Goal: Task Accomplishment & Management: Manage account settings

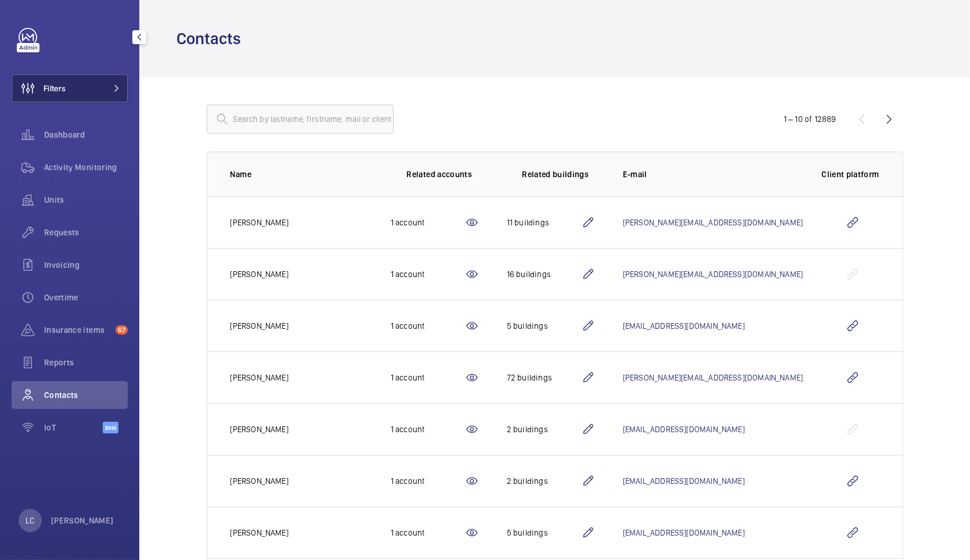
click at [93, 94] on button "Filters" at bounding box center [70, 88] width 116 height 28
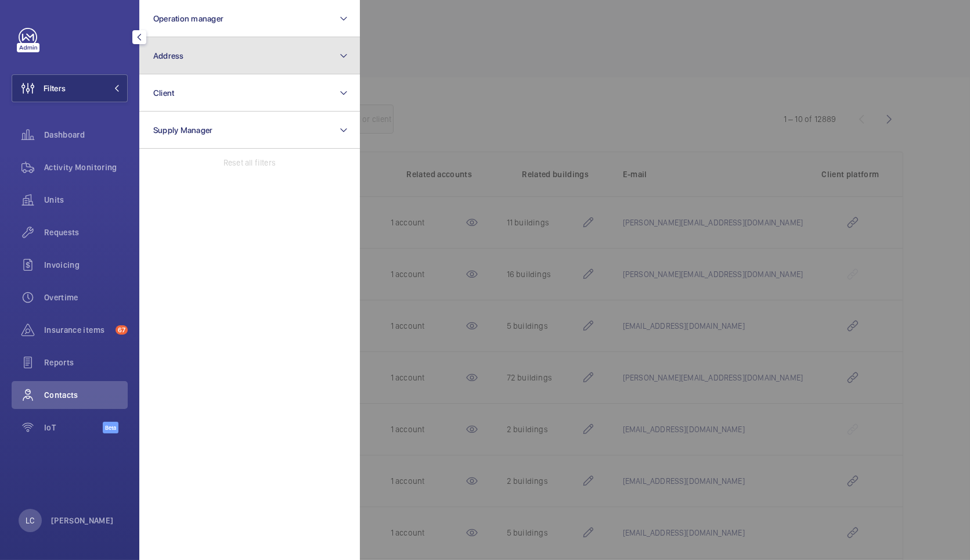
click at [165, 58] on span "Address" at bounding box center [168, 55] width 31 height 9
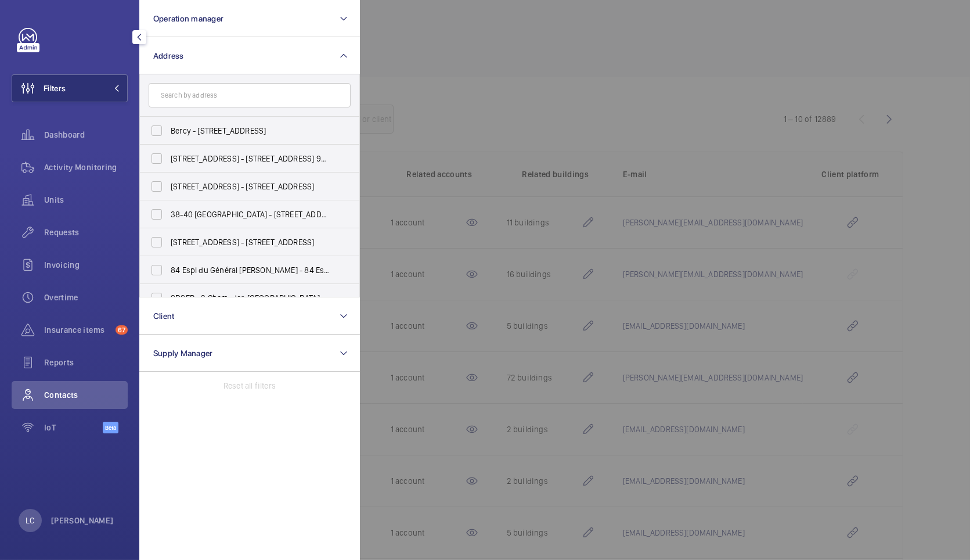
click at [179, 93] on input "text" at bounding box center [250, 95] width 202 height 24
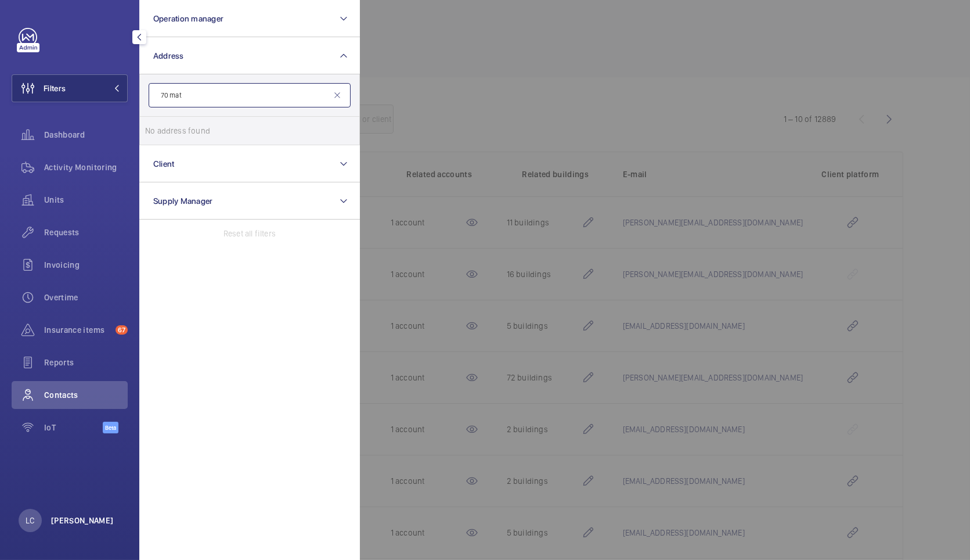
type input "70 mat"
click at [86, 520] on p "[PERSON_NAME]" at bounding box center [82, 520] width 63 height 12
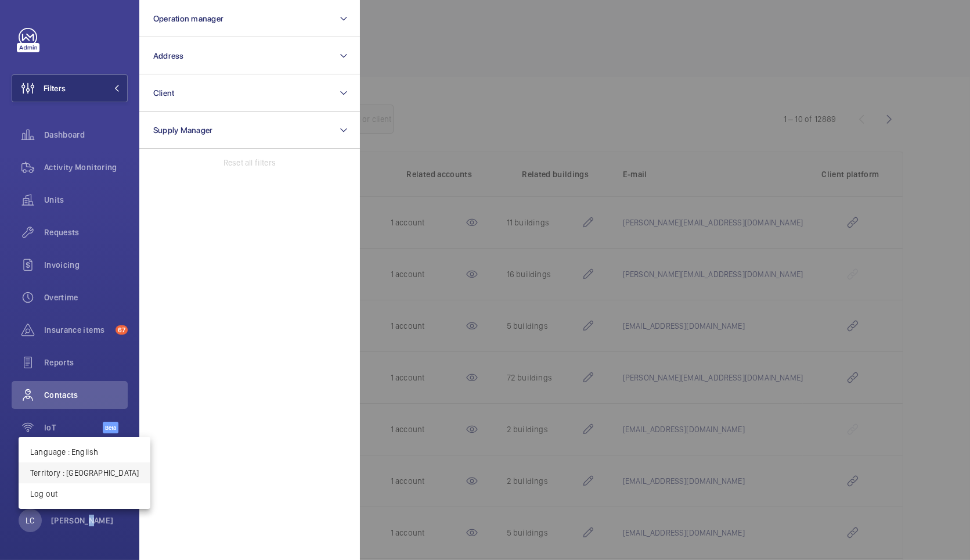
click at [86, 471] on p "Territory : France" at bounding box center [84, 473] width 109 height 12
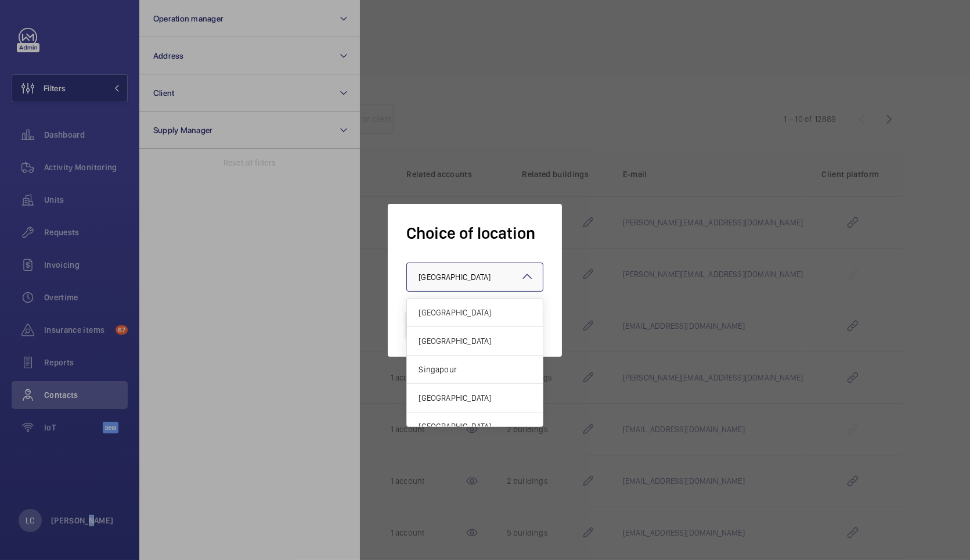
drag, startPoint x: 438, startPoint y: 282, endPoint x: 431, endPoint y: 290, distance: 10.7
click at [439, 282] on div "× France" at bounding box center [469, 277] width 101 height 12
click at [457, 372] on span "Singapour" at bounding box center [475, 369] width 113 height 12
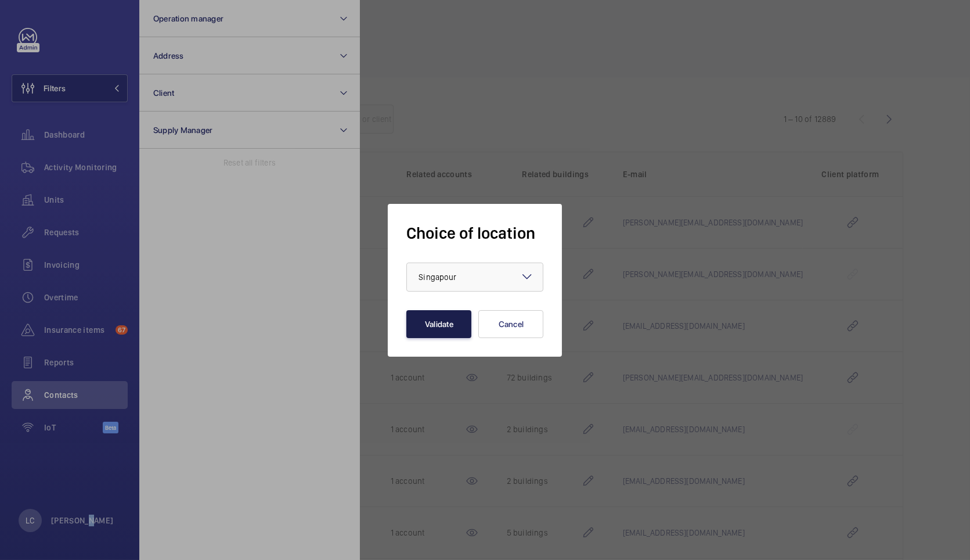
click at [451, 327] on button "Validate" at bounding box center [438, 324] width 65 height 28
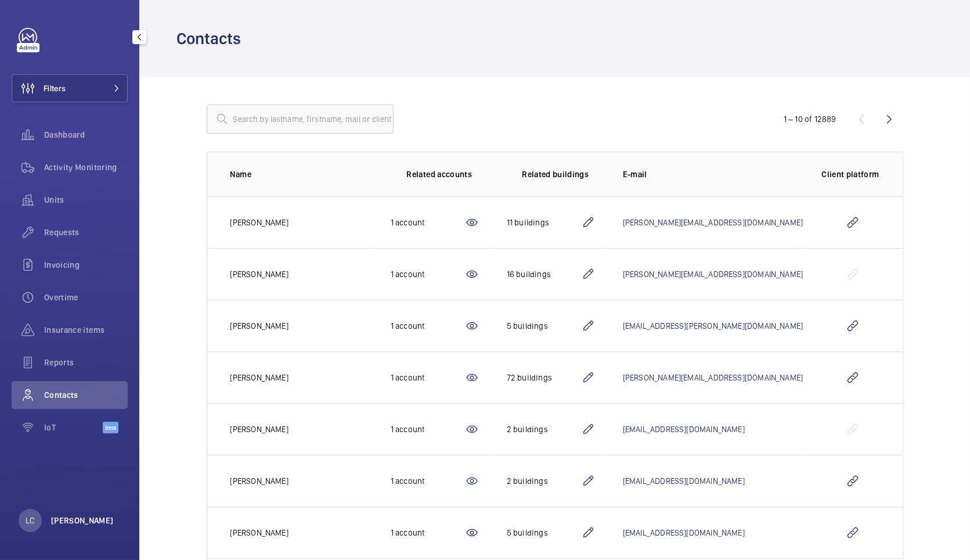
click at [81, 520] on p "[PERSON_NAME]" at bounding box center [82, 520] width 63 height 12
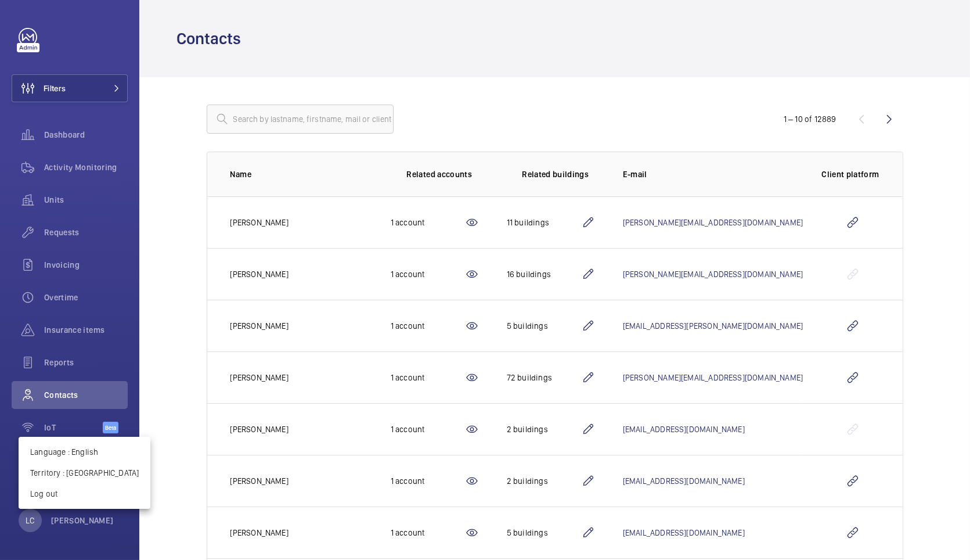
click at [73, 95] on div at bounding box center [485, 280] width 970 height 560
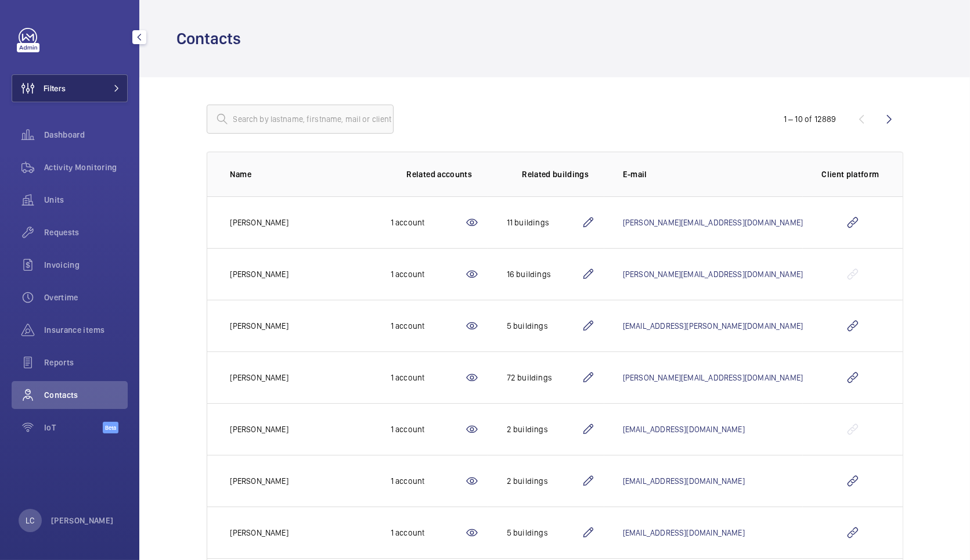
click at [84, 87] on button "Filters" at bounding box center [70, 88] width 116 height 28
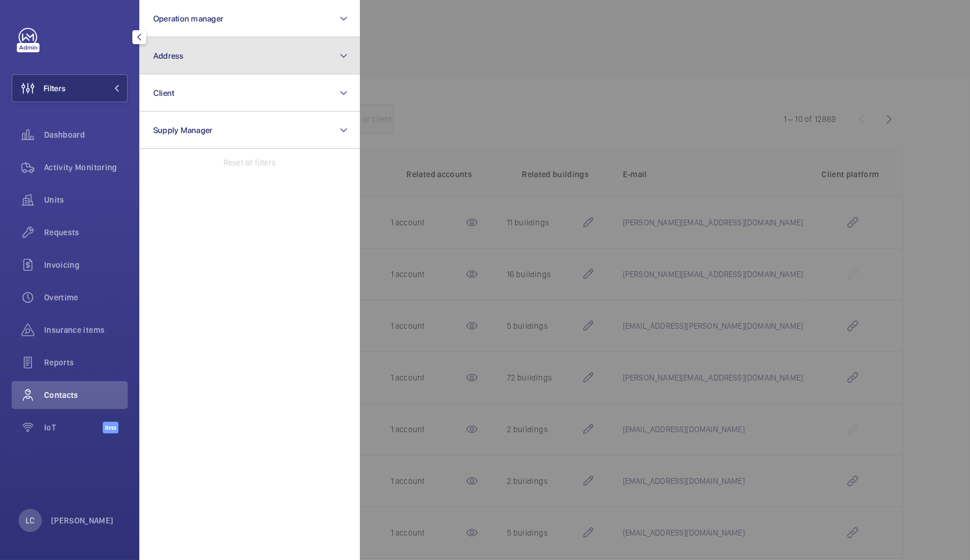
click at [166, 66] on button "Address" at bounding box center [249, 55] width 221 height 37
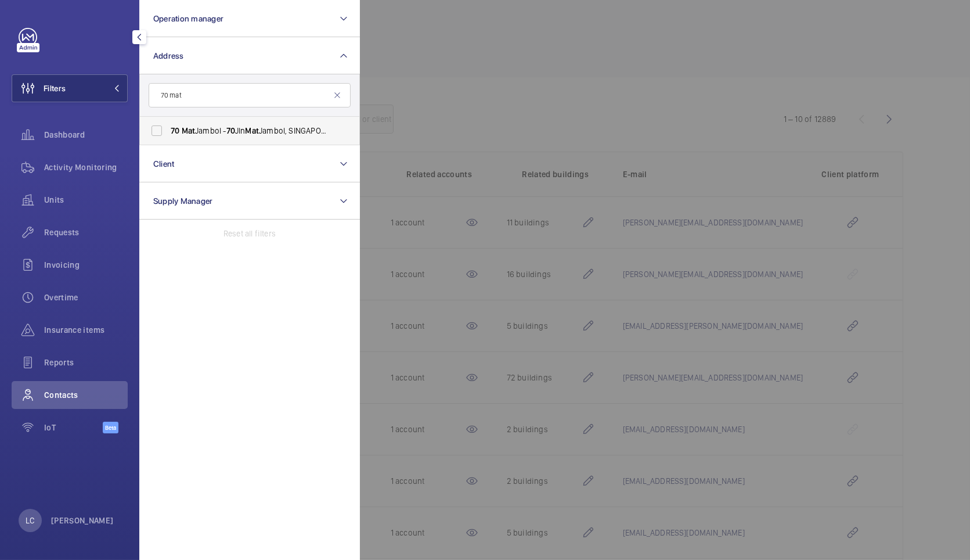
type input "70 mat"
click at [203, 127] on span "70 Mat Jambol - [STREET_ADDRESS]" at bounding box center [251, 131] width 160 height 12
click at [168, 127] on input "70 Mat Jambol - [STREET_ADDRESS]" at bounding box center [156, 130] width 23 height 23
checkbox input "true"
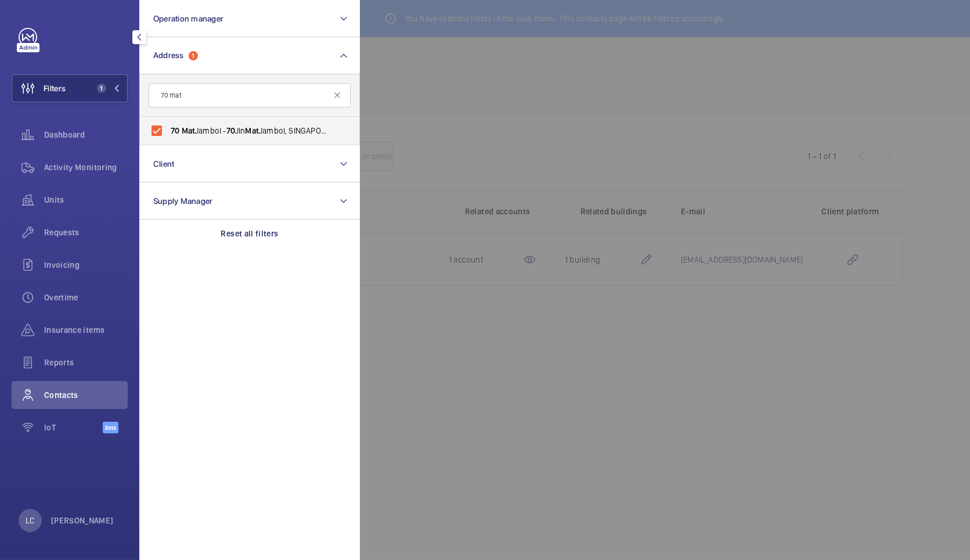
click at [524, 127] on div at bounding box center [845, 280] width 970 height 560
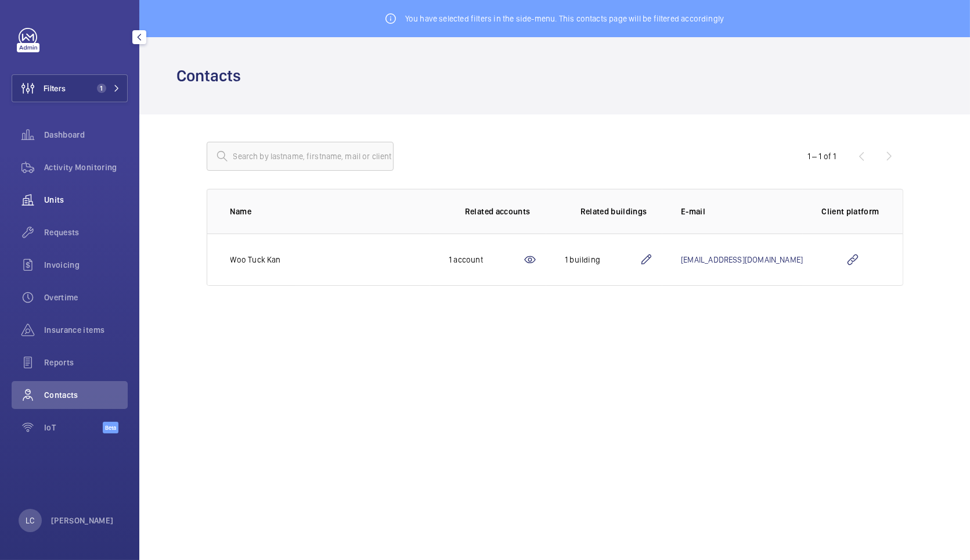
click at [49, 200] on span "Units" at bounding box center [86, 200] width 84 height 12
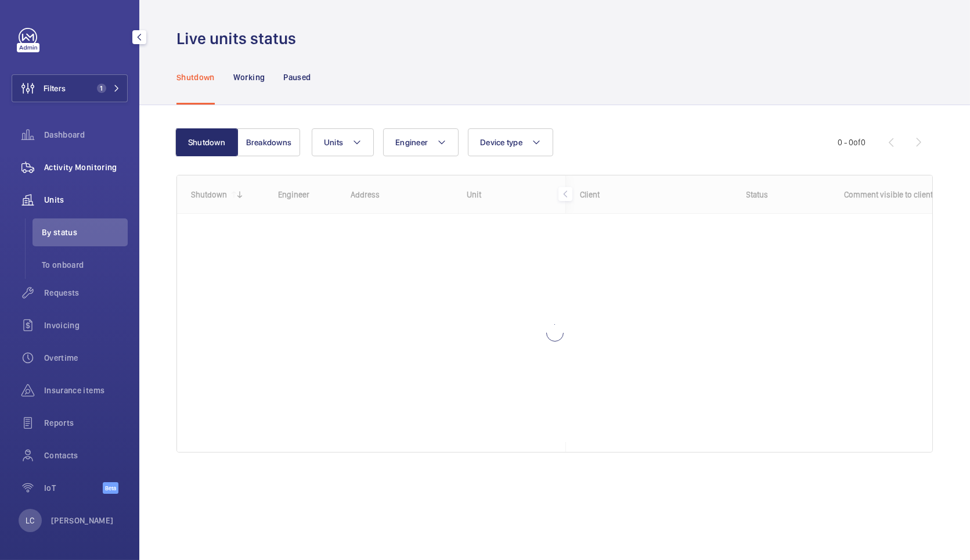
click at [67, 174] on div "Activity Monitoring" at bounding box center [70, 167] width 116 height 28
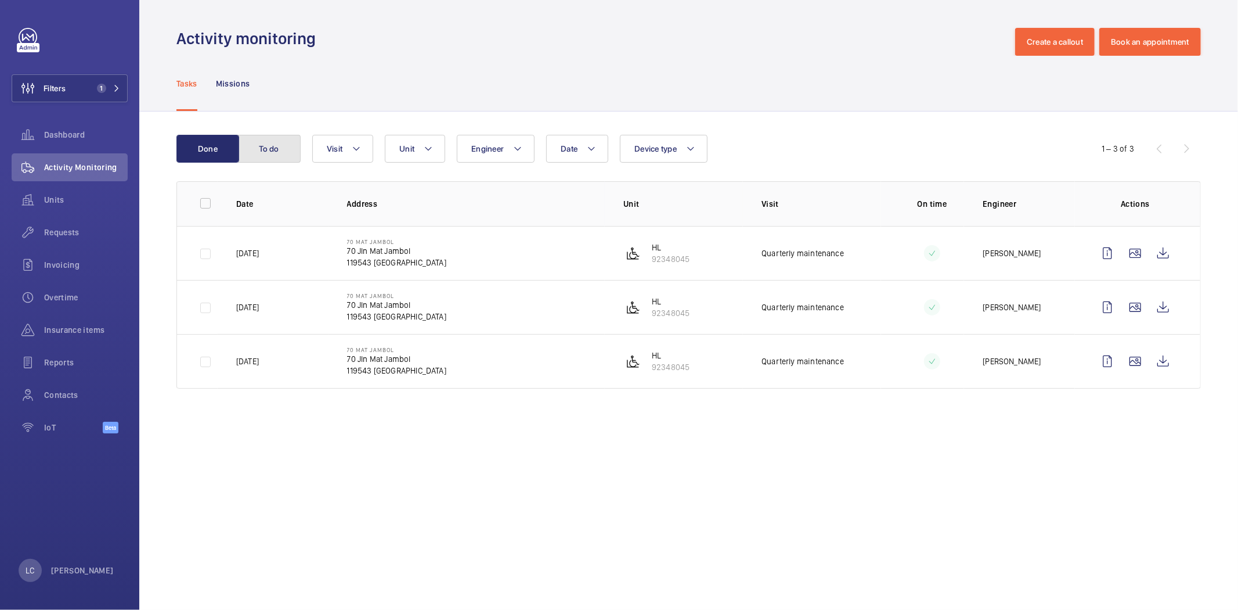
click at [254, 146] on button "To do" at bounding box center [269, 149] width 63 height 28
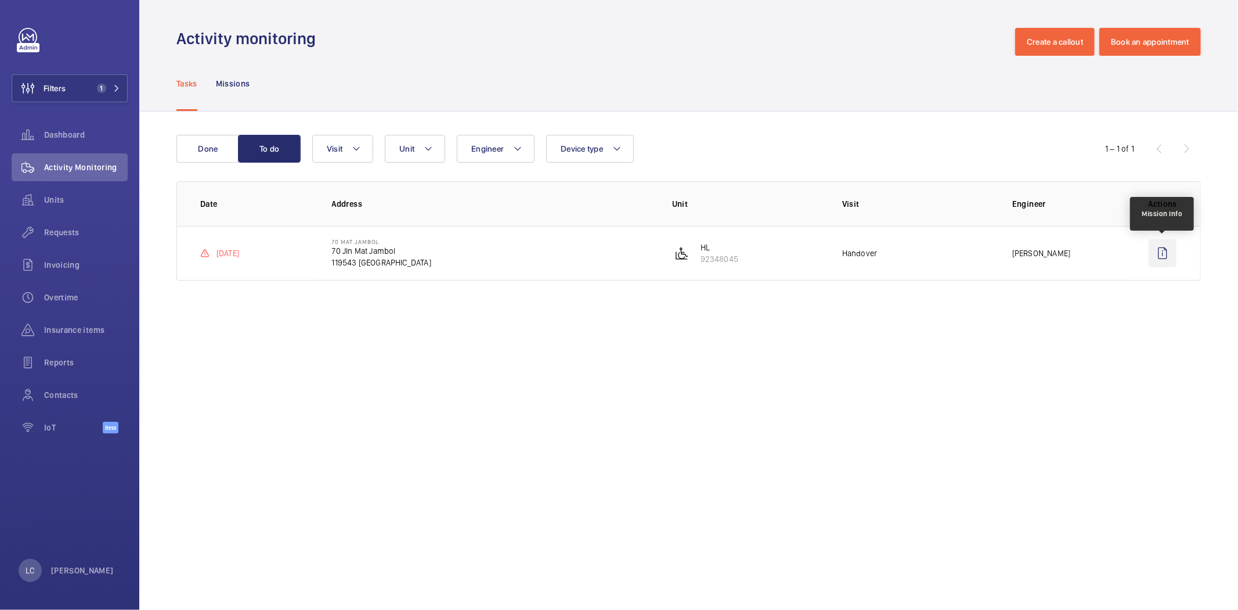
click at [969, 252] on wm-front-icon-button at bounding box center [1163, 253] width 28 height 28
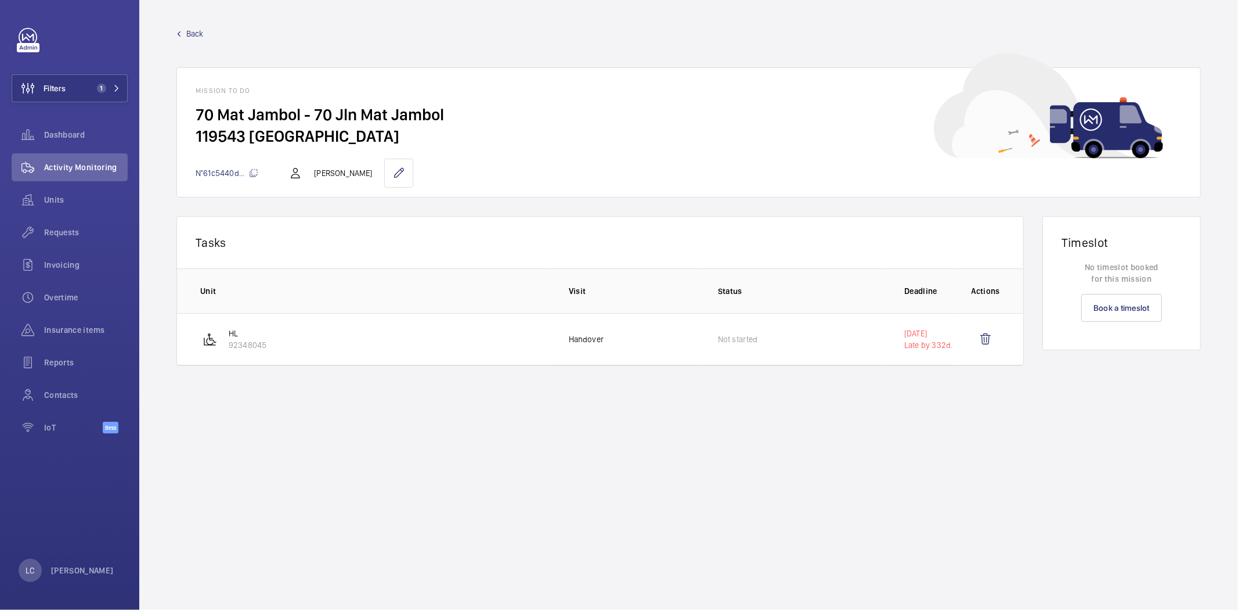
click at [202, 29] on span "Back" at bounding box center [194, 34] width 17 height 12
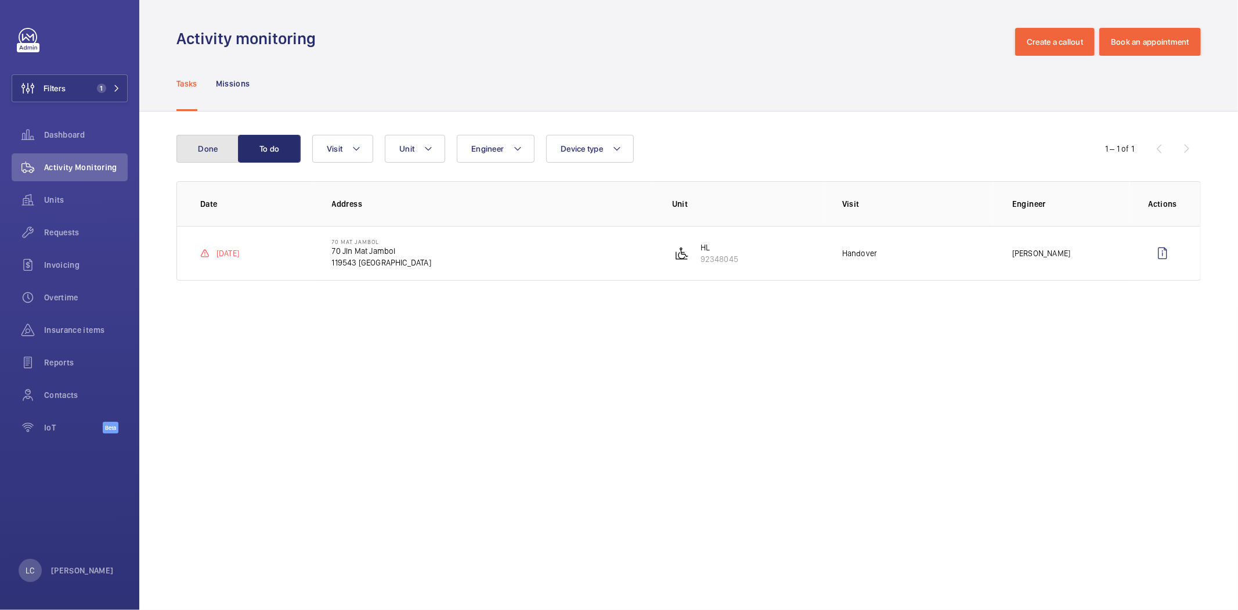
click at [223, 153] on button "Done" at bounding box center [207, 149] width 63 height 28
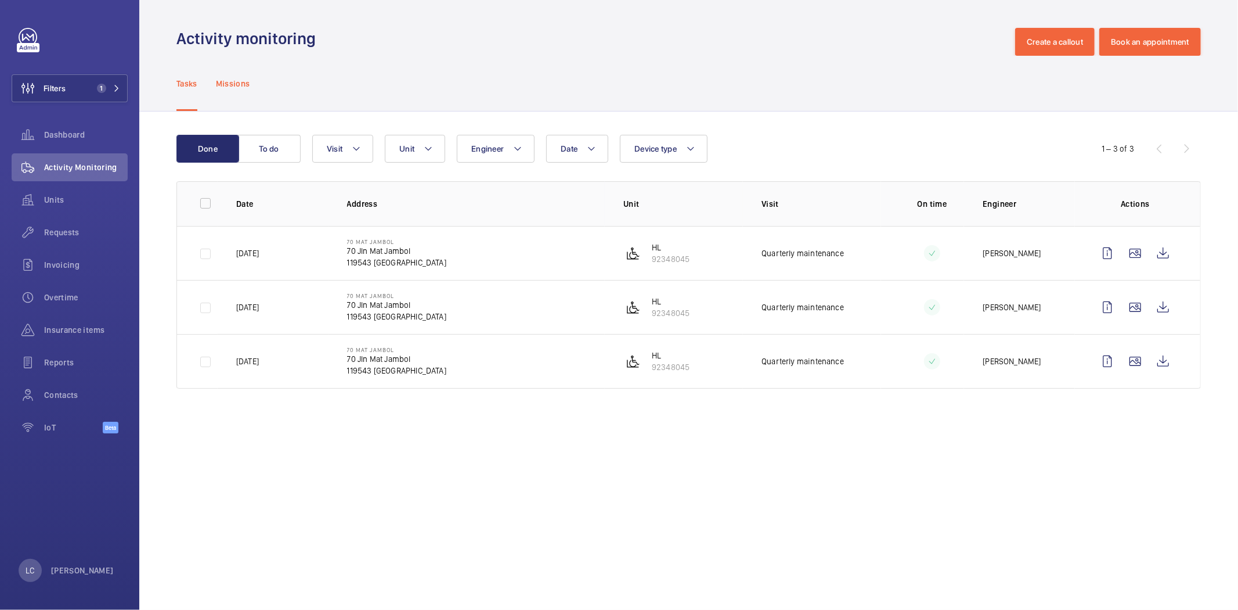
click at [226, 84] on p "Missions" at bounding box center [233, 84] width 34 height 12
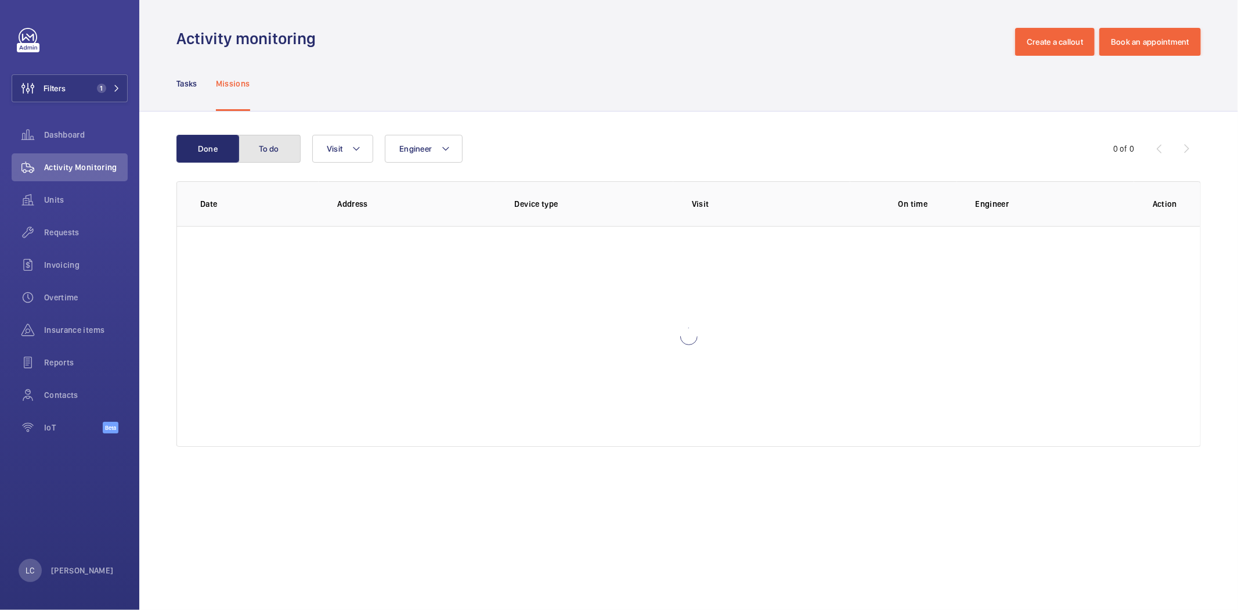
click at [258, 140] on button "To do" at bounding box center [269, 149] width 63 height 28
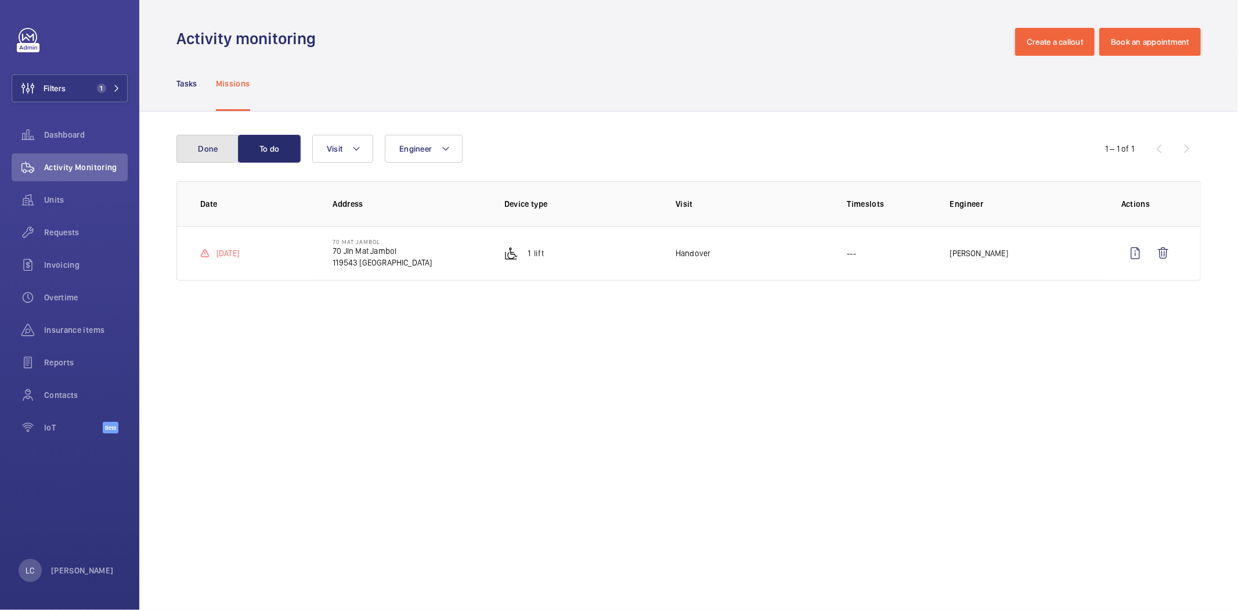
click at [209, 143] on button "Done" at bounding box center [207, 149] width 63 height 28
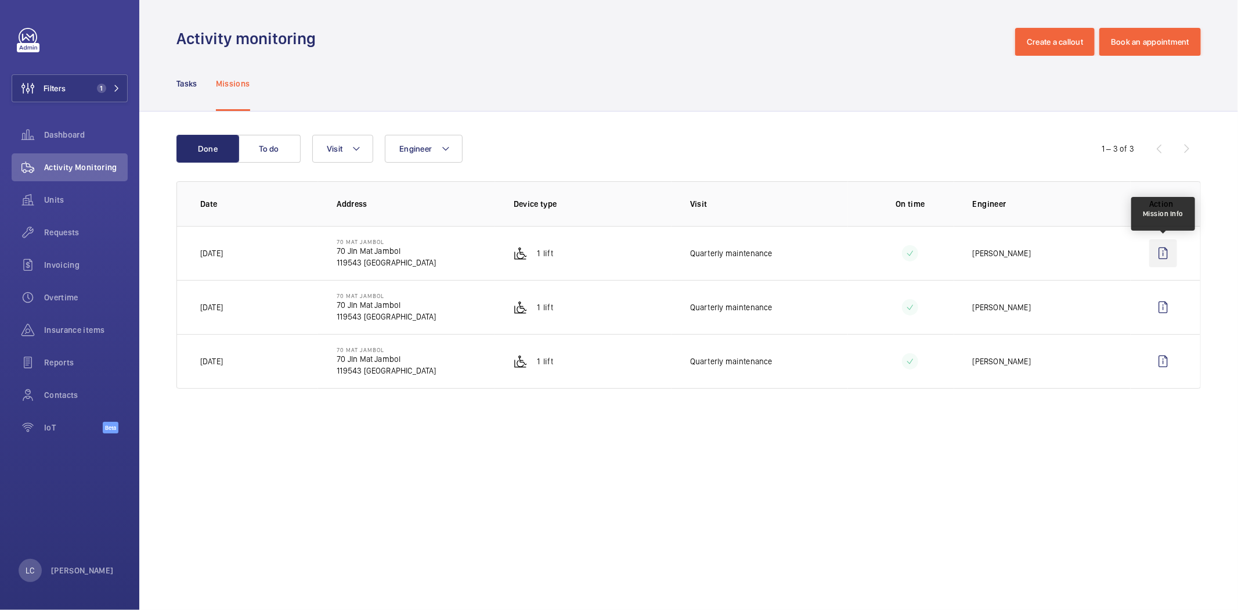
click at [969, 259] on wm-front-icon-button at bounding box center [1163, 253] width 28 height 28
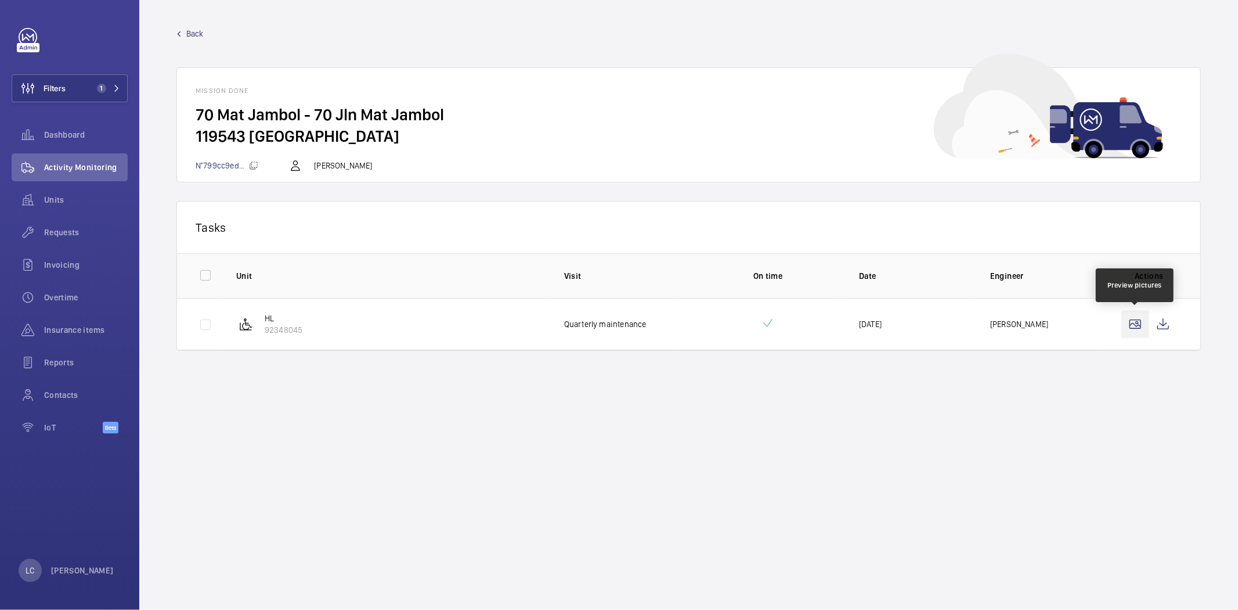
click at [969, 319] on wm-front-icon-button at bounding box center [1136, 324] width 28 height 28
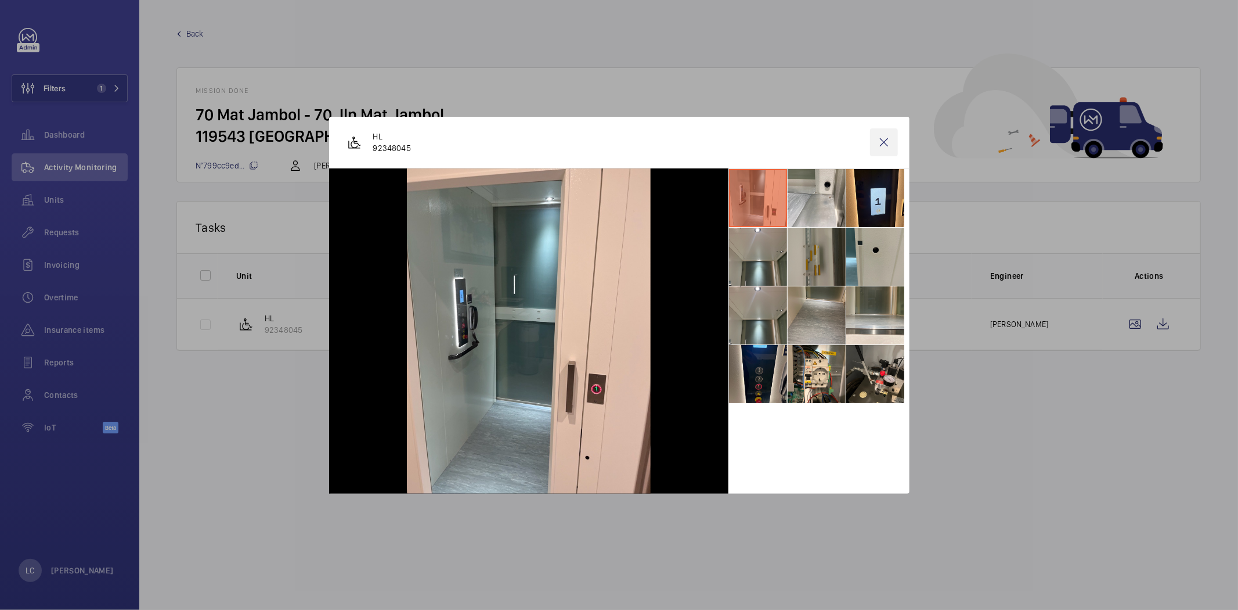
click at [888, 146] on wm-front-icon-button at bounding box center [884, 142] width 28 height 28
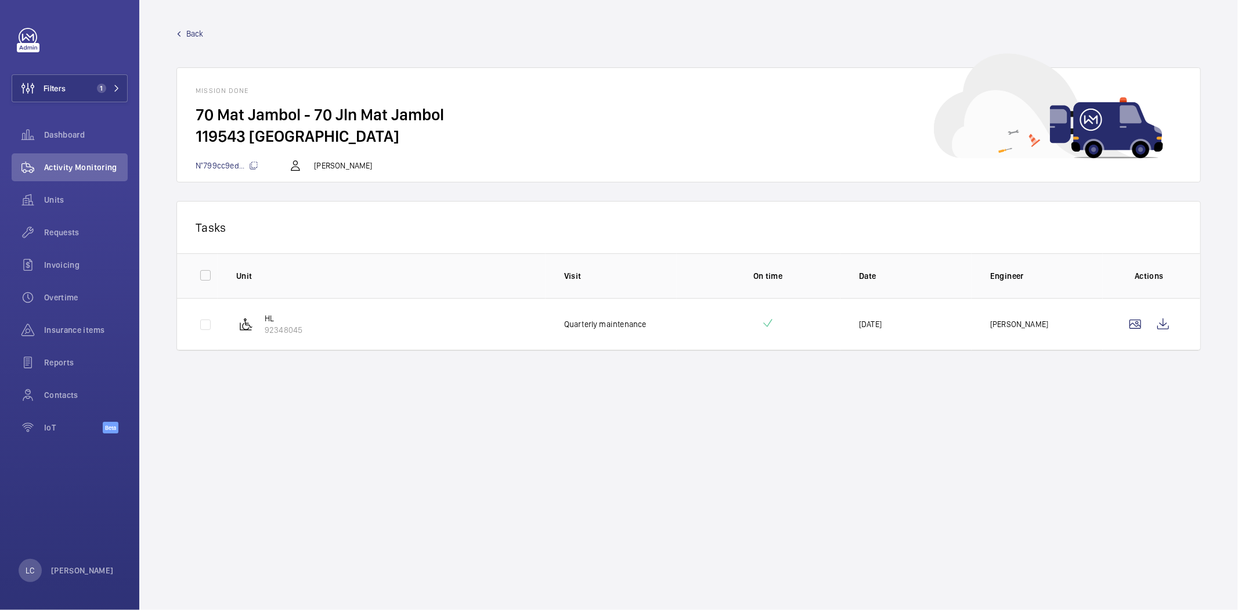
click at [229, 166] on span "N°799cc9ed..." at bounding box center [227, 165] width 63 height 9
click at [412, 437] on wm-front-mission-details "Back Mission done 70 Mat Jambol - 70 [GEOGRAPHIC_DATA] N°799cc9ed... [PERSON_NA…" at bounding box center [688, 305] width 1099 height 610
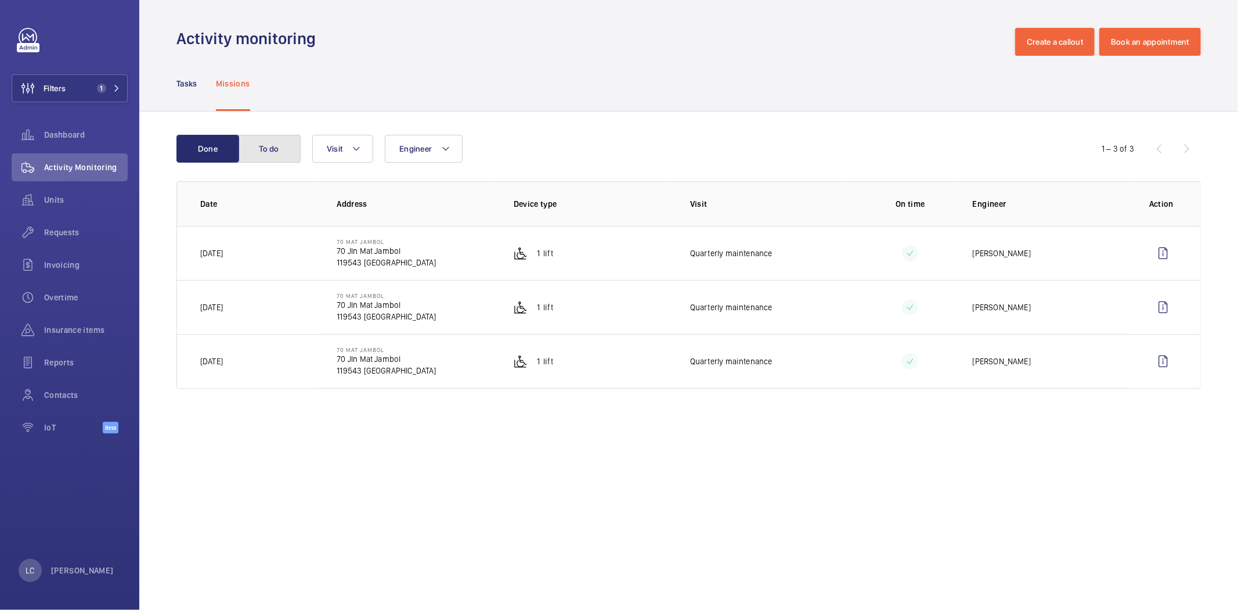
click at [269, 146] on button "To do" at bounding box center [269, 149] width 63 height 28
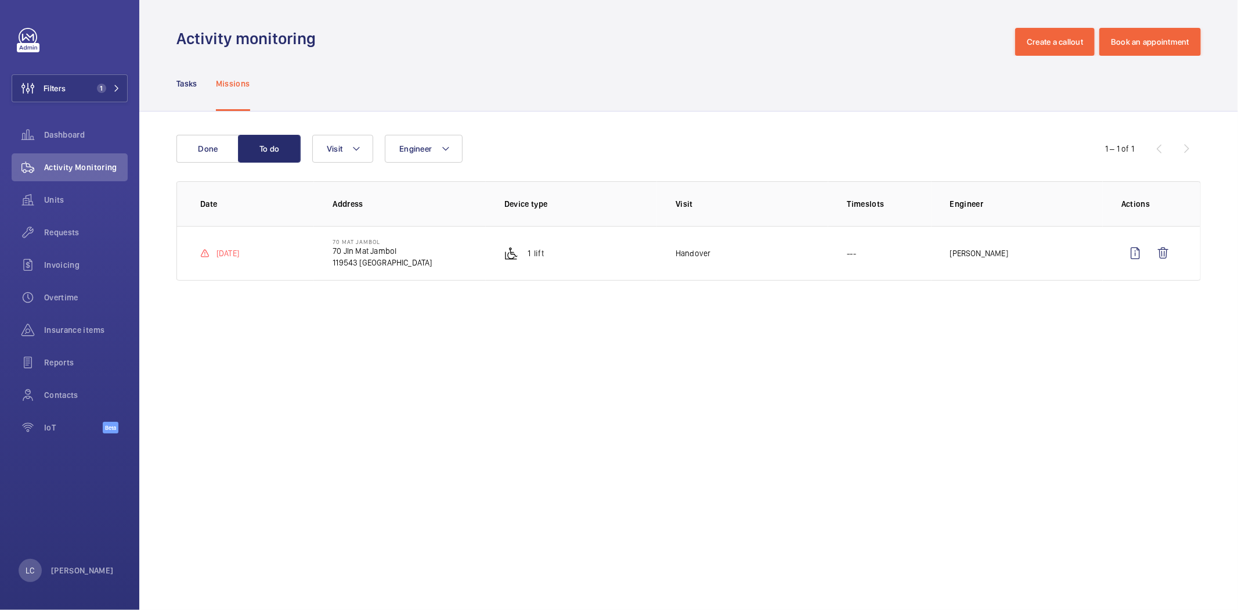
click at [233, 82] on p "Missions" at bounding box center [233, 84] width 34 height 12
click at [213, 150] on button "Done" at bounding box center [207, 149] width 63 height 28
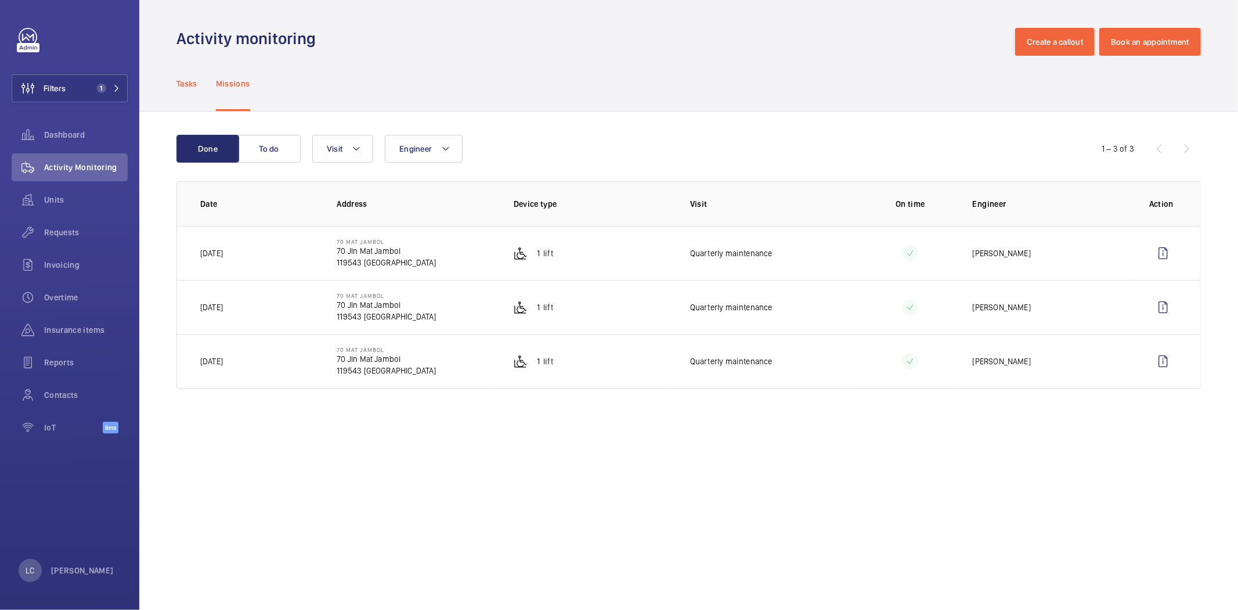
click at [178, 80] on p "Tasks" at bounding box center [186, 84] width 21 height 12
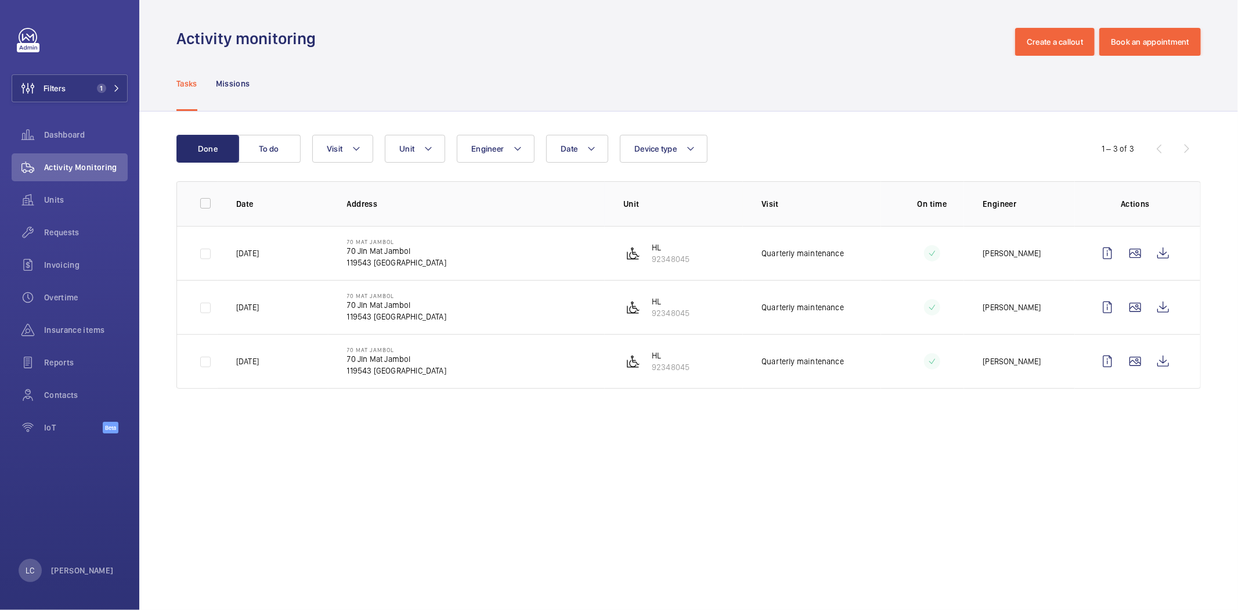
click at [942, 239] on td at bounding box center [922, 253] width 83 height 54
click at [969, 358] on wm-front-icon-button at bounding box center [1108, 361] width 28 height 28
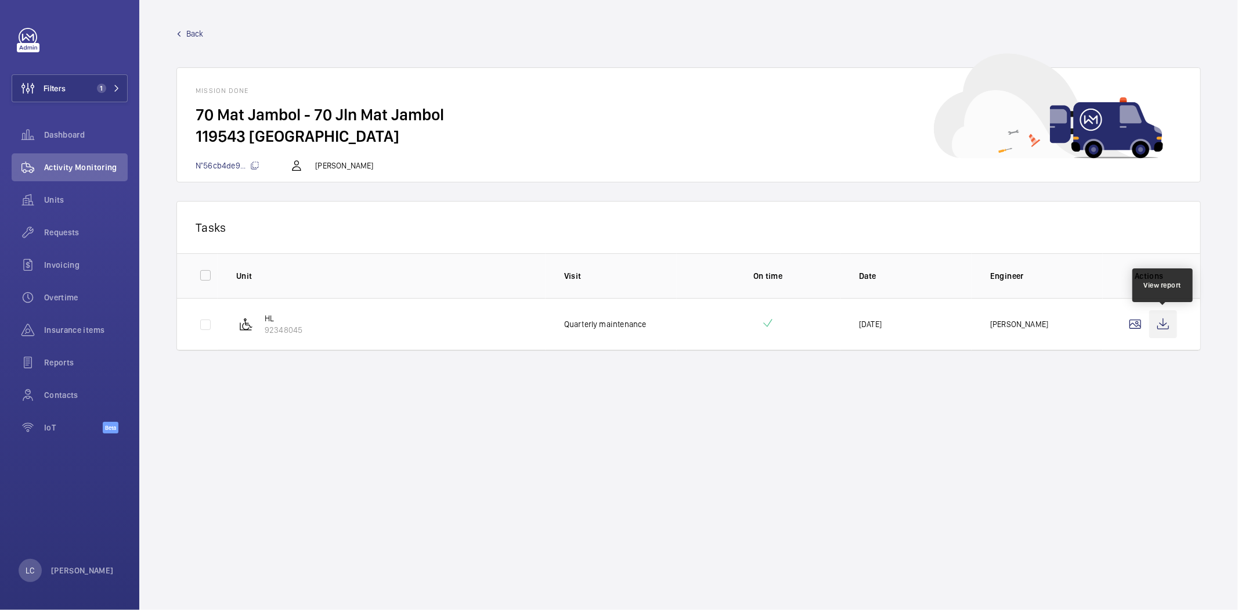
click at [969, 322] on wm-front-icon-button at bounding box center [1163, 324] width 28 height 28
click at [181, 30] on link "Back" at bounding box center [688, 34] width 1025 height 12
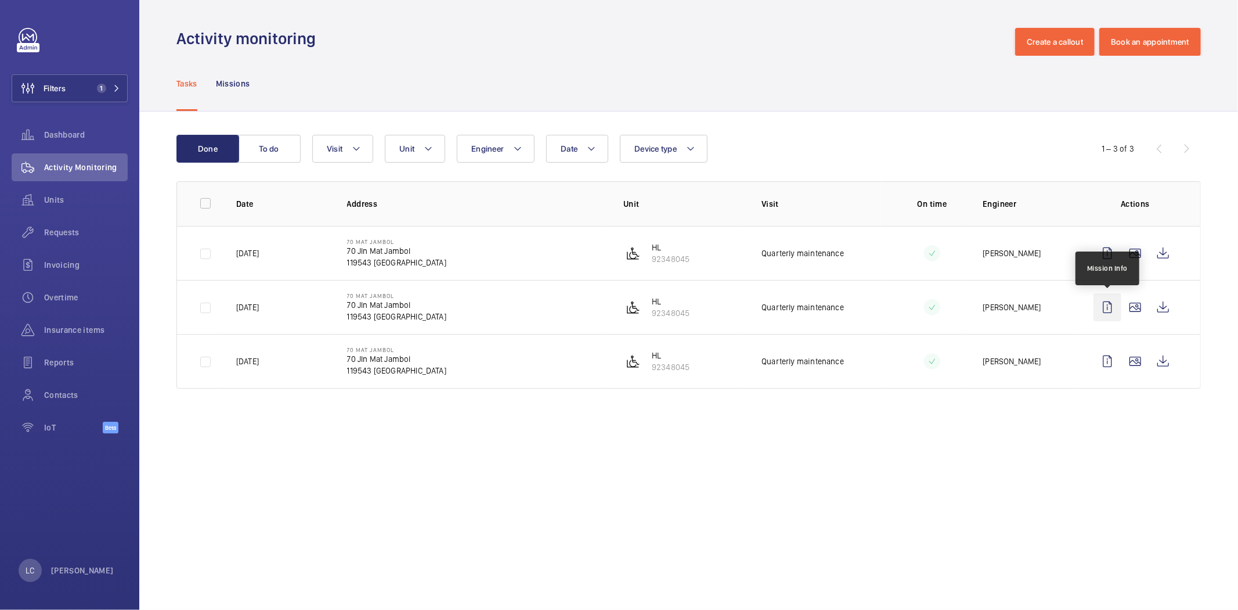
click at [969, 308] on wm-front-icon-button at bounding box center [1108, 307] width 28 height 28
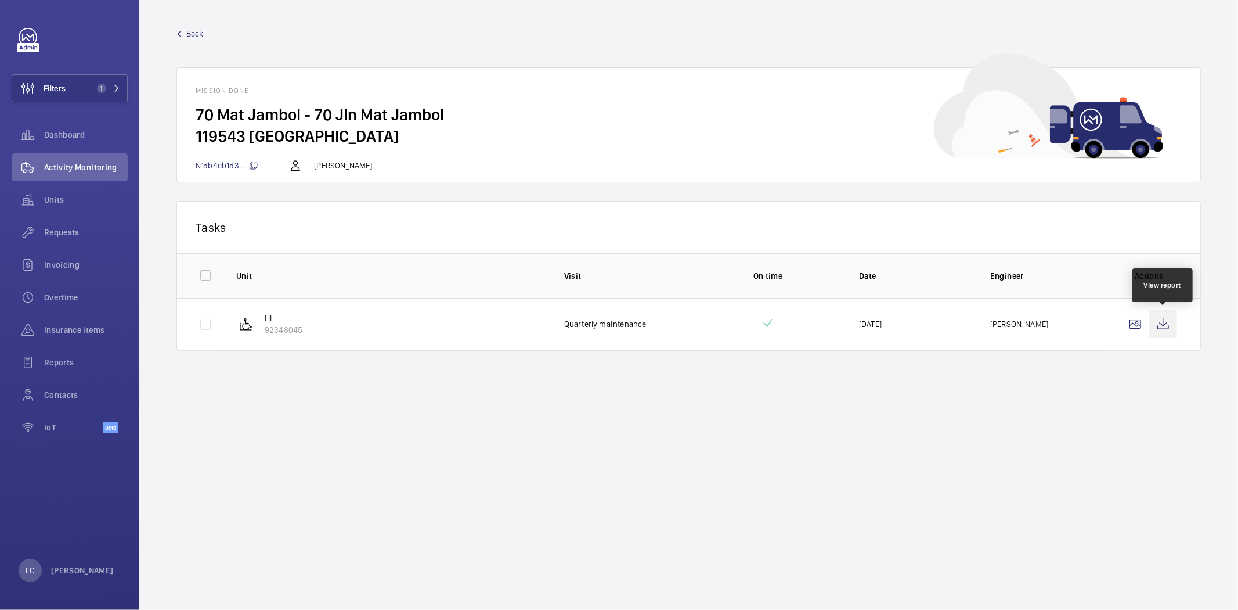
click at [969, 324] on wm-front-icon-button at bounding box center [1163, 324] width 28 height 28
click at [186, 35] on span "Back" at bounding box center [194, 34] width 17 height 12
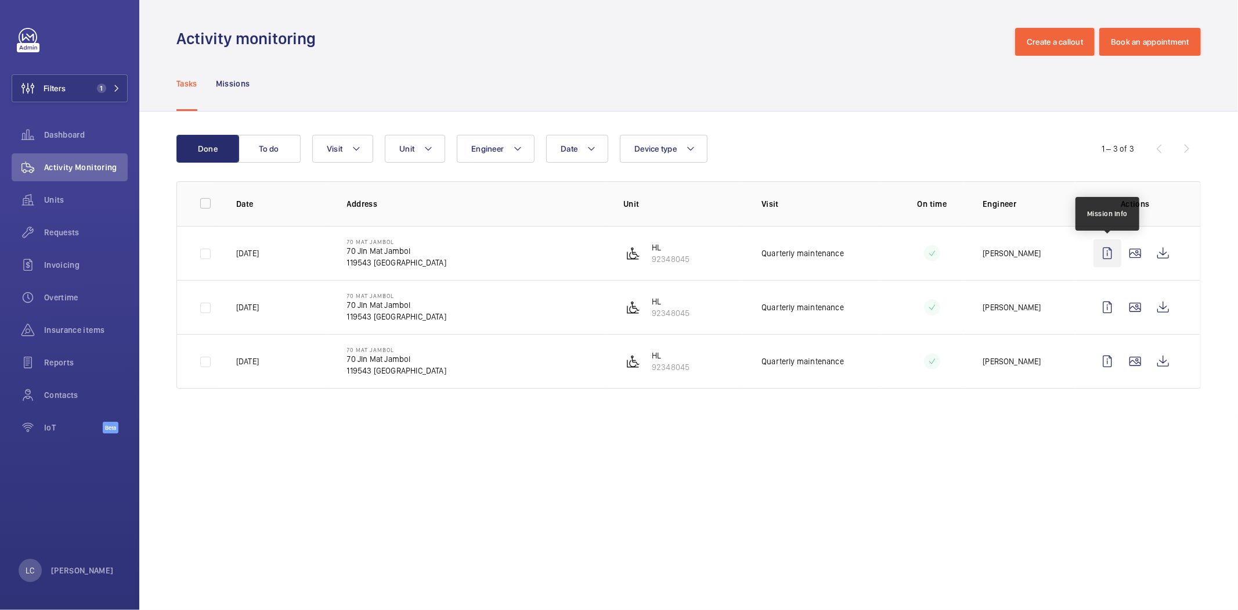
click at [969, 248] on wm-front-icon-button at bounding box center [1108, 253] width 28 height 28
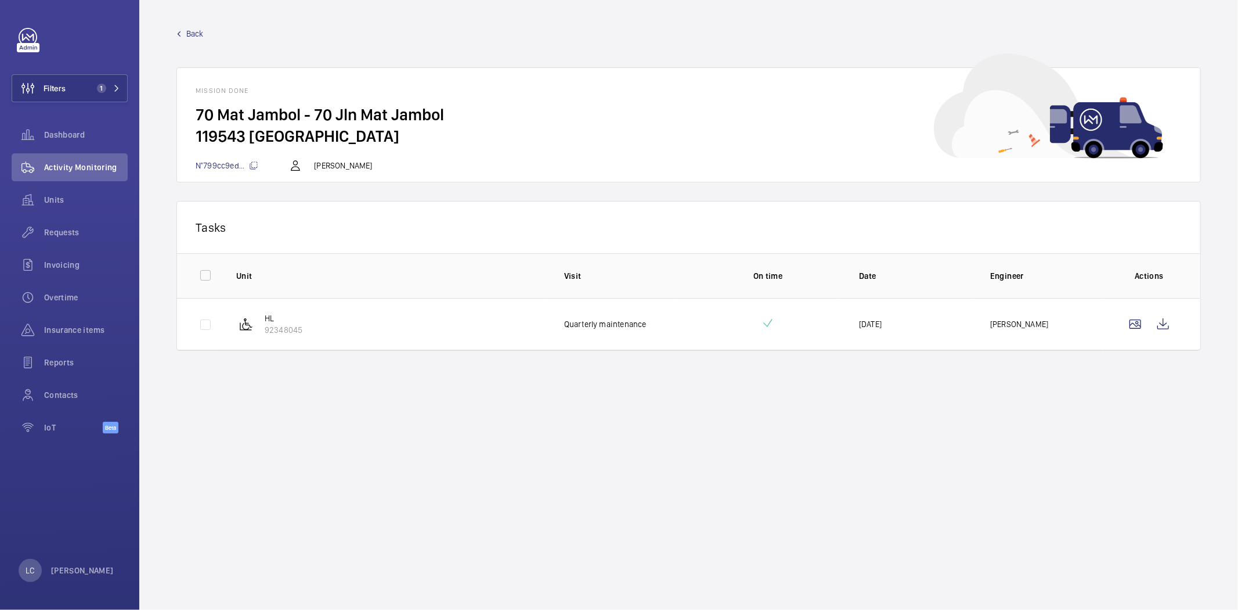
click at [196, 32] on span "Back" at bounding box center [194, 34] width 17 height 12
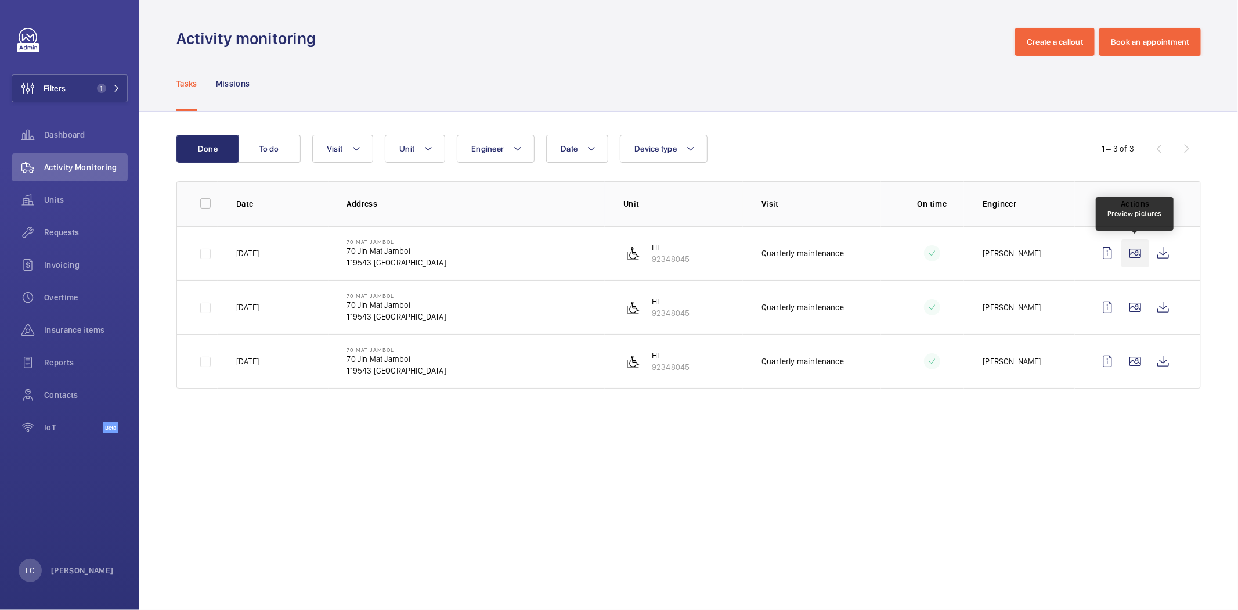
click at [969, 251] on wm-front-icon-button at bounding box center [1136, 253] width 28 height 28
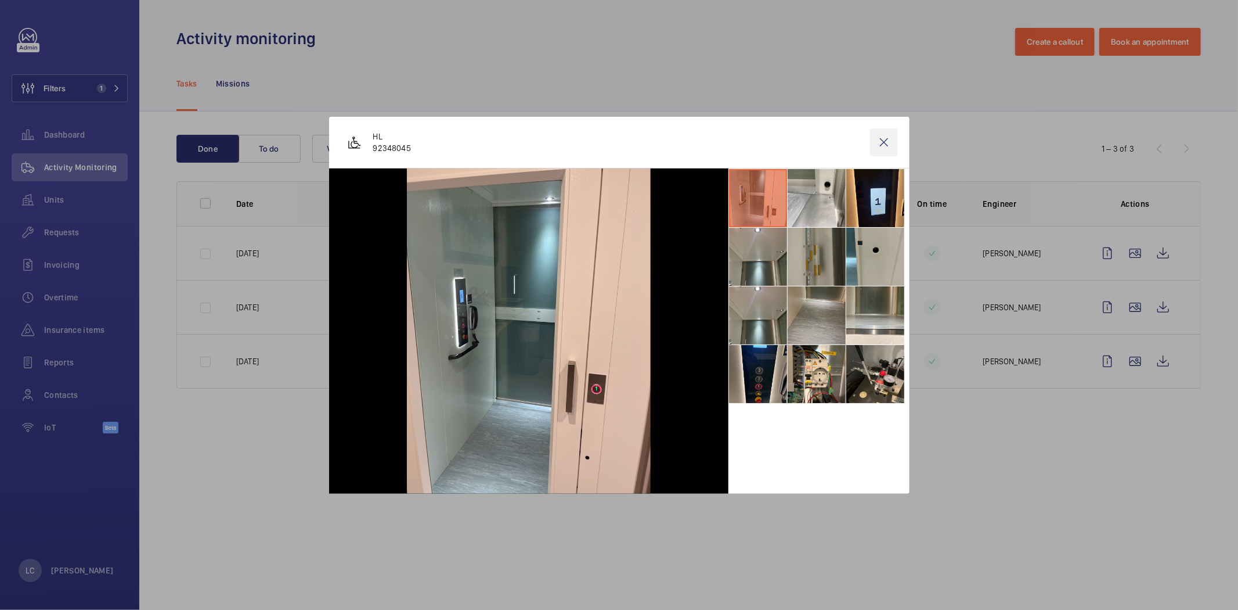
click at [878, 144] on wm-front-icon-button at bounding box center [884, 142] width 28 height 28
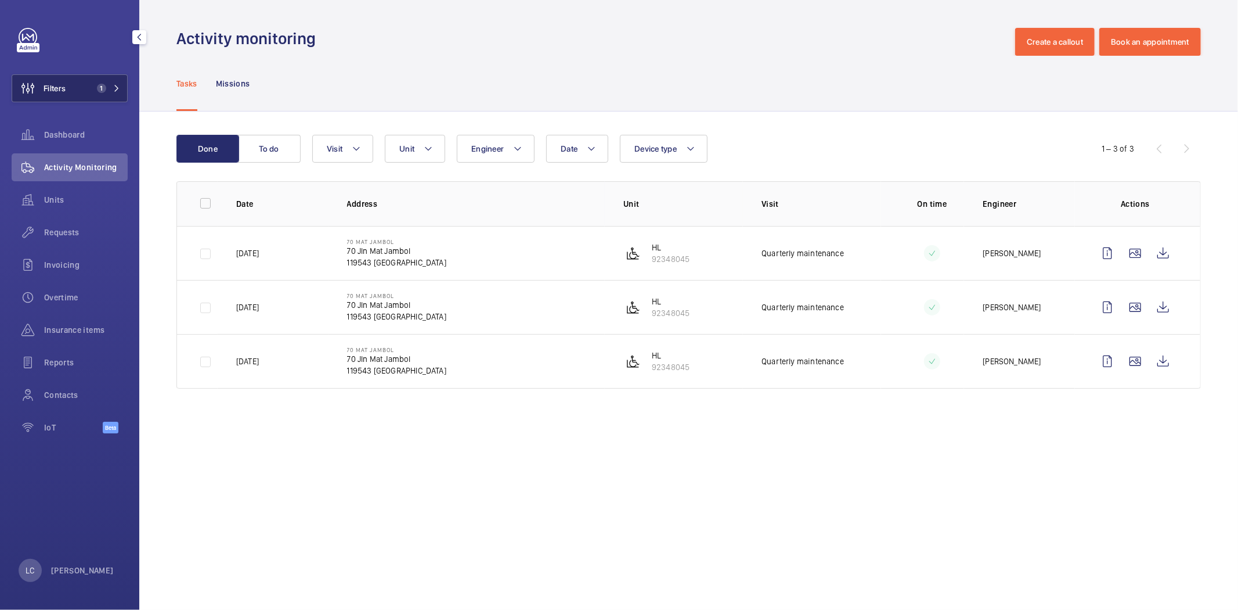
click at [81, 93] on button "Filters 1" at bounding box center [70, 88] width 116 height 28
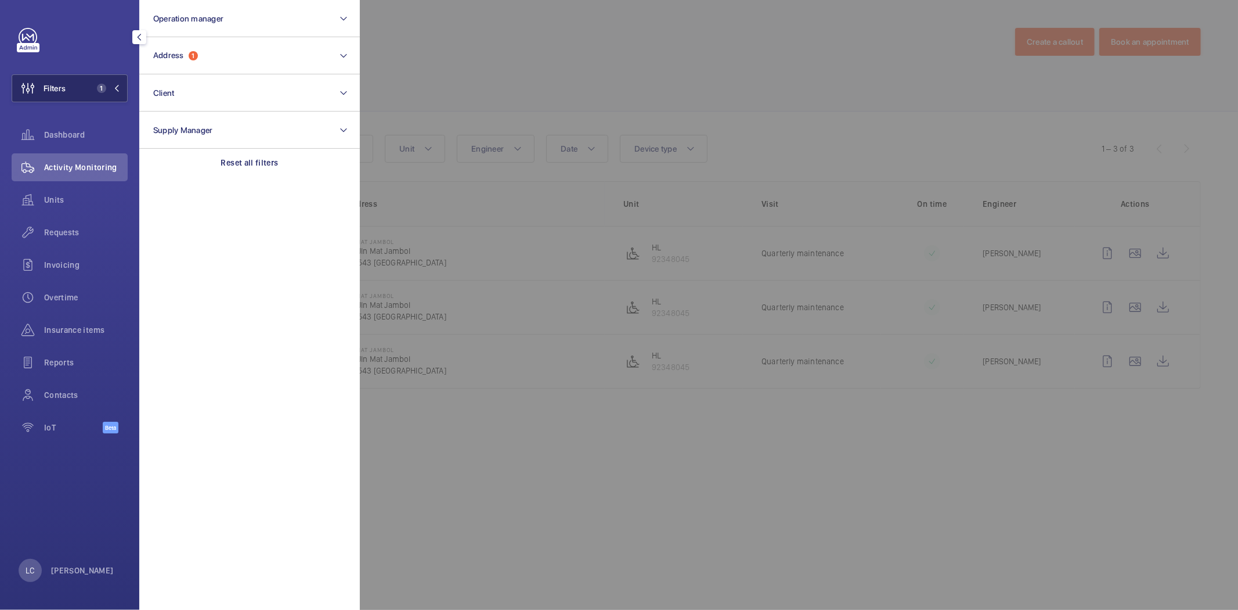
click at [80, 92] on button "Filters 1" at bounding box center [70, 88] width 116 height 28
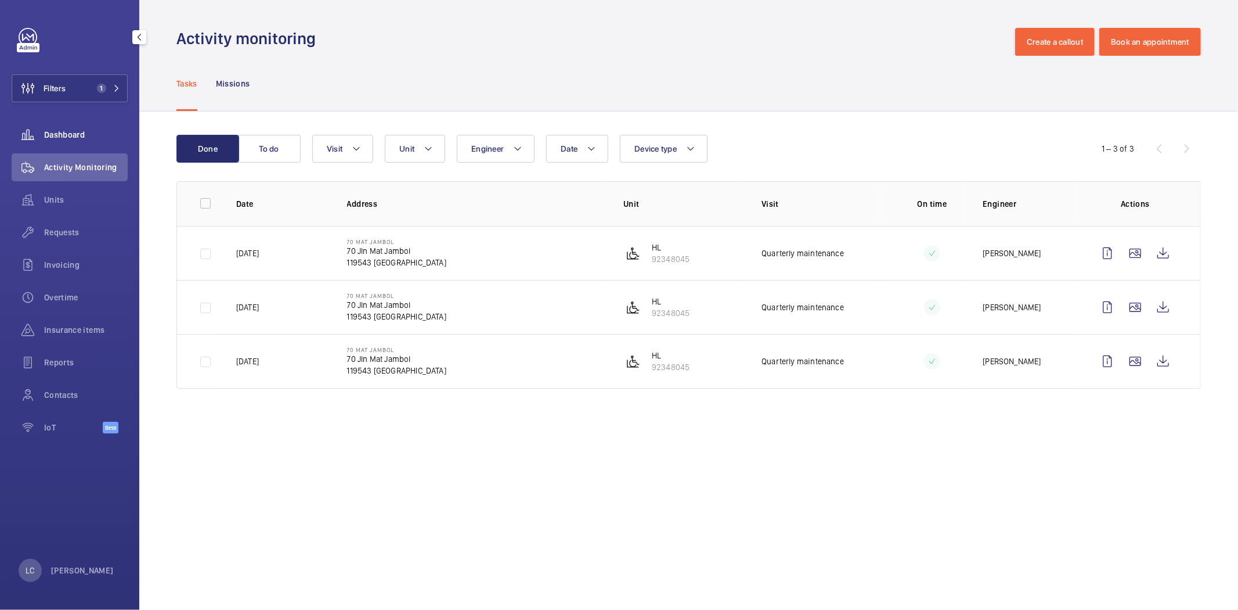
click at [56, 135] on span "Dashboard" at bounding box center [86, 135] width 84 height 12
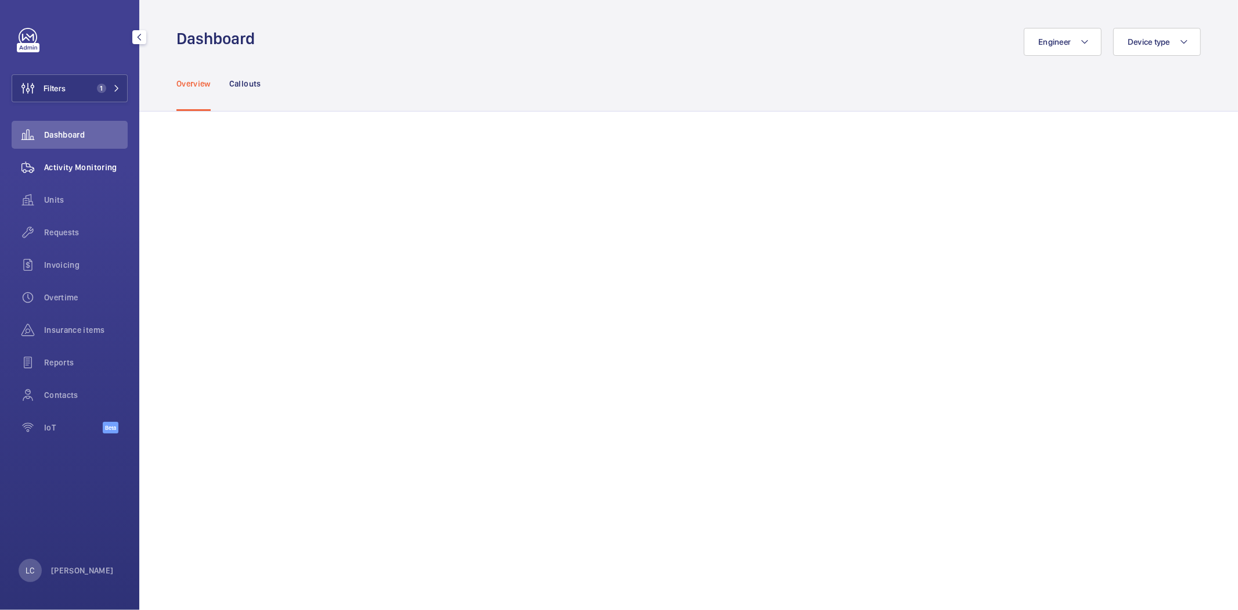
click at [88, 165] on span "Activity Monitoring" at bounding box center [86, 167] width 84 height 12
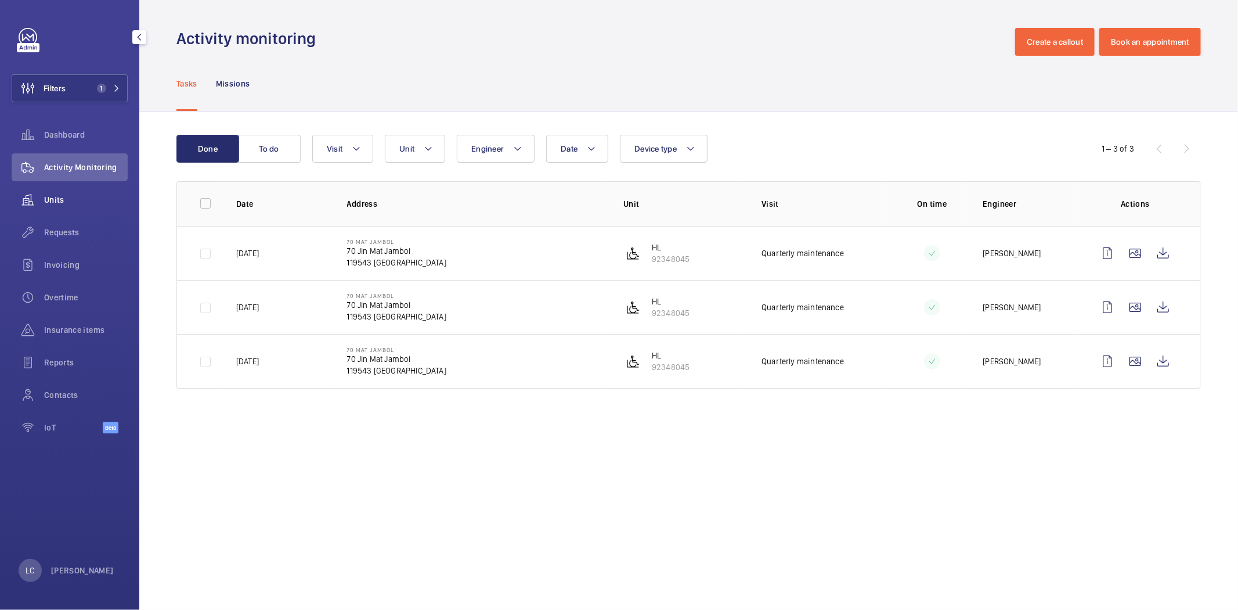
click at [54, 196] on span "Units" at bounding box center [86, 200] width 84 height 12
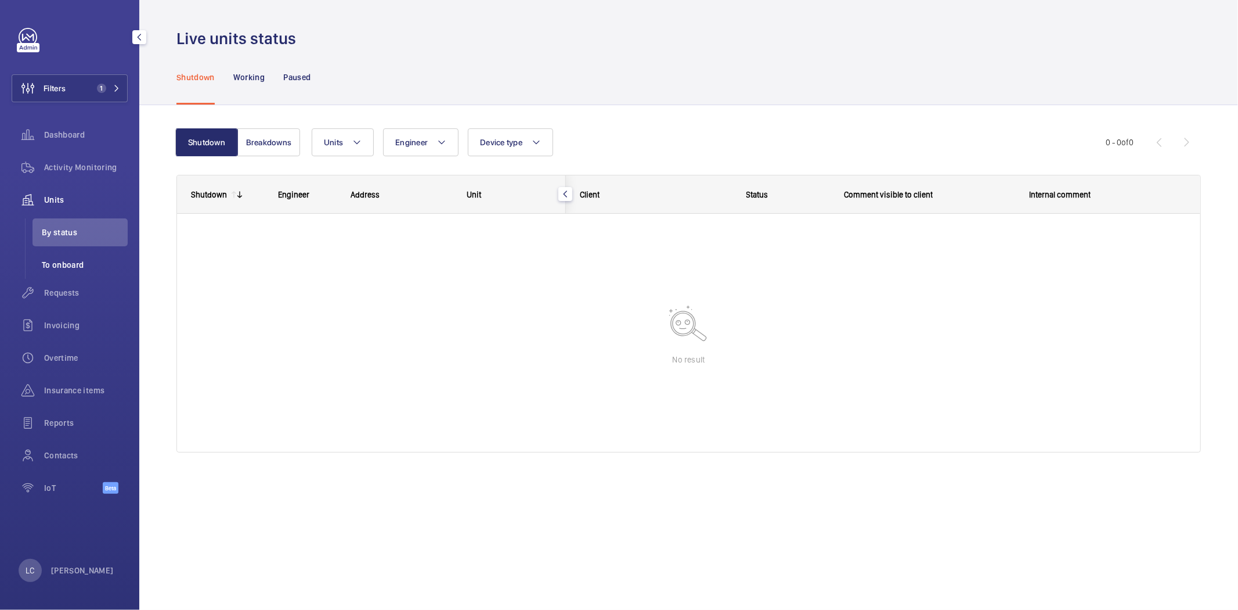
click at [74, 264] on span "To onboard" at bounding box center [85, 265] width 86 height 12
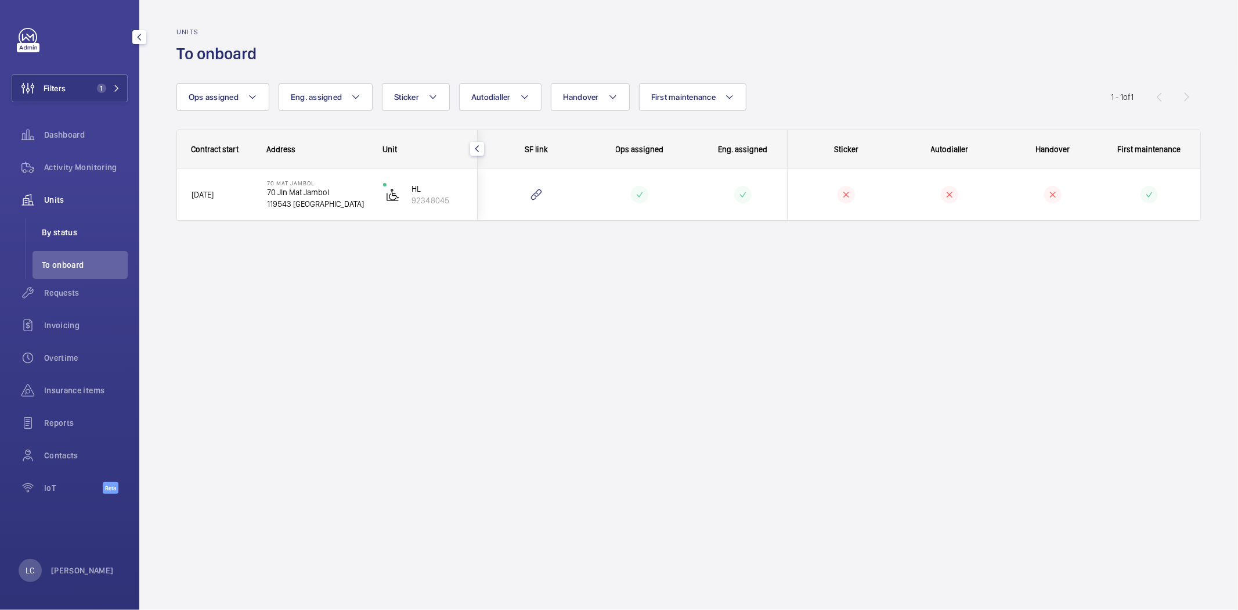
click at [61, 226] on span "By status" at bounding box center [85, 232] width 86 height 12
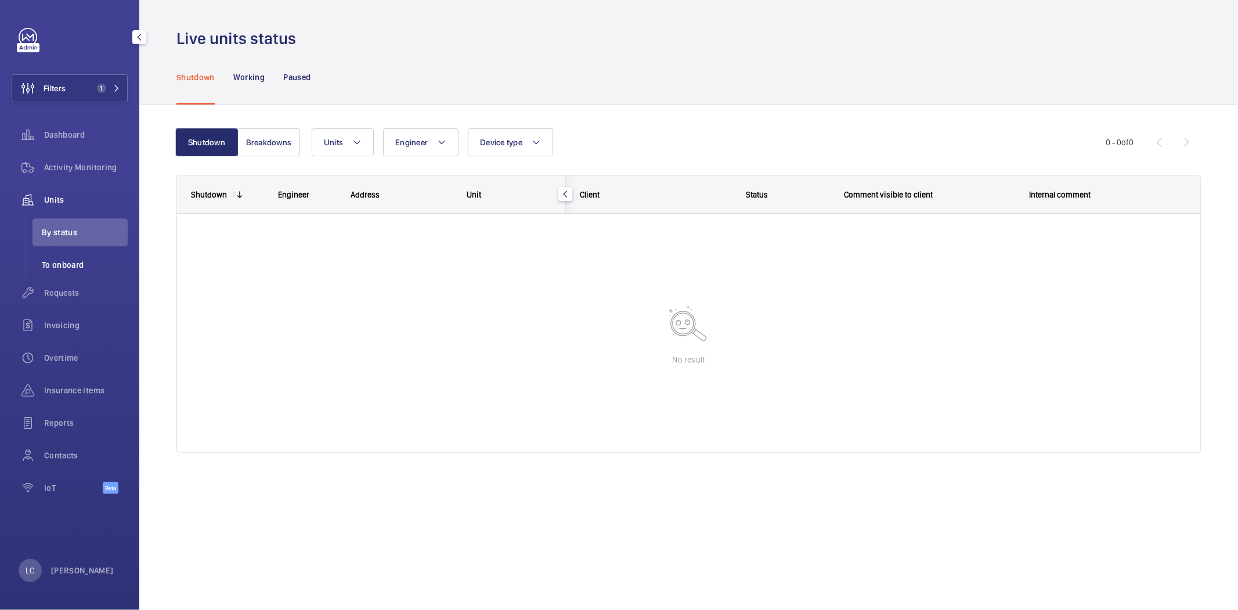
click at [62, 261] on span "To onboard" at bounding box center [85, 265] width 86 height 12
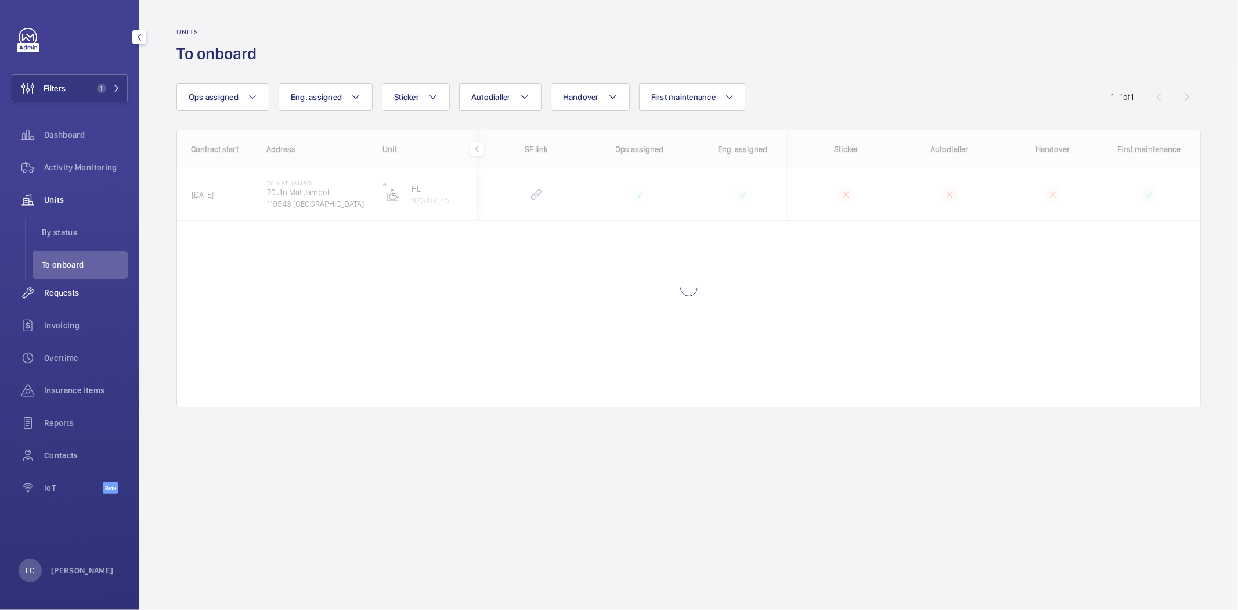
click at [67, 291] on span "Requests" at bounding box center [86, 293] width 84 height 12
